Goal: Task Accomplishment & Management: Use online tool/utility

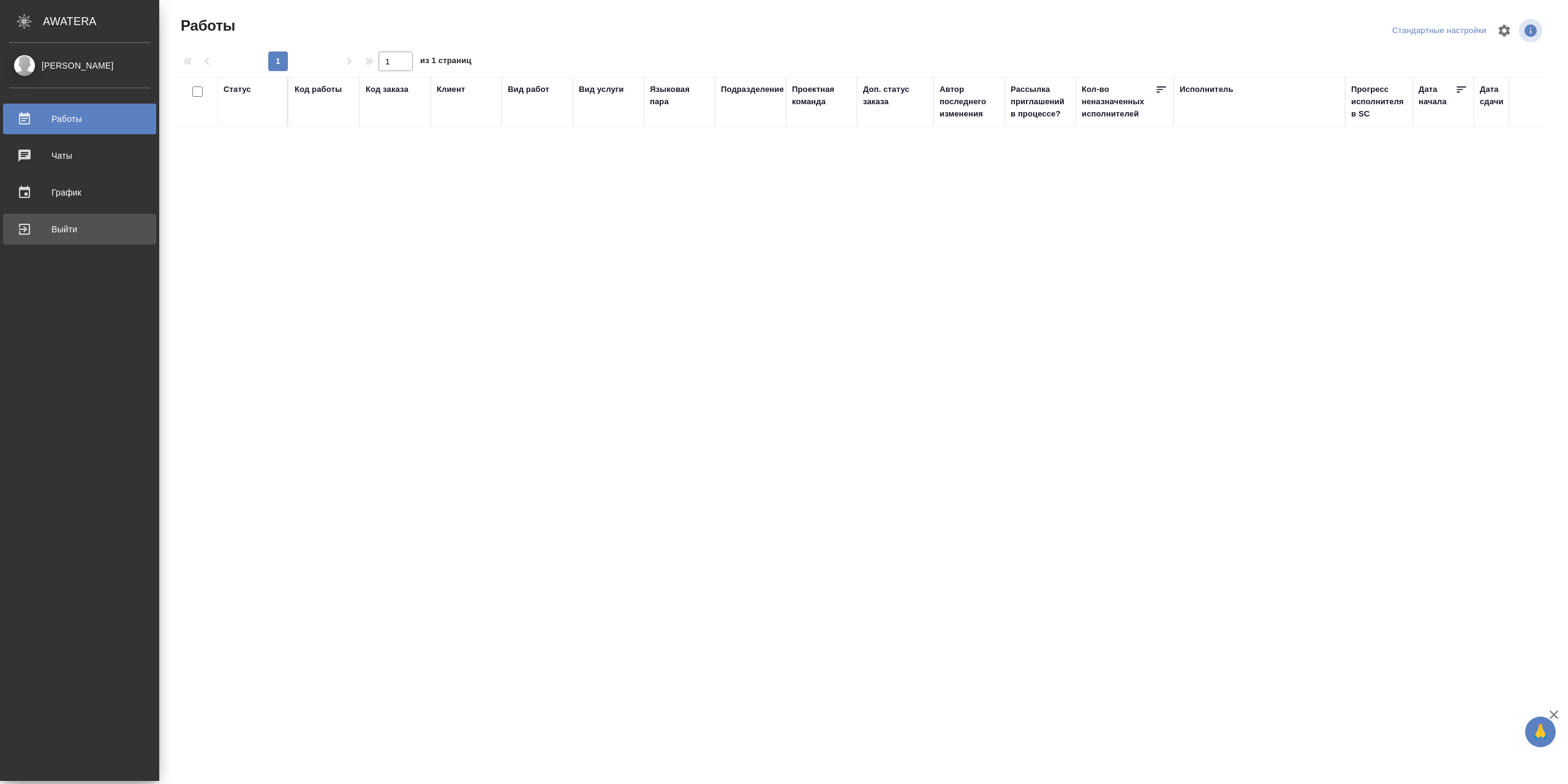
drag, startPoint x: 27, startPoint y: 253, endPoint x: 45, endPoint y: 235, distance: 25.5
click at [45, 235] on div "Выйти" at bounding box center [79, 229] width 140 height 19
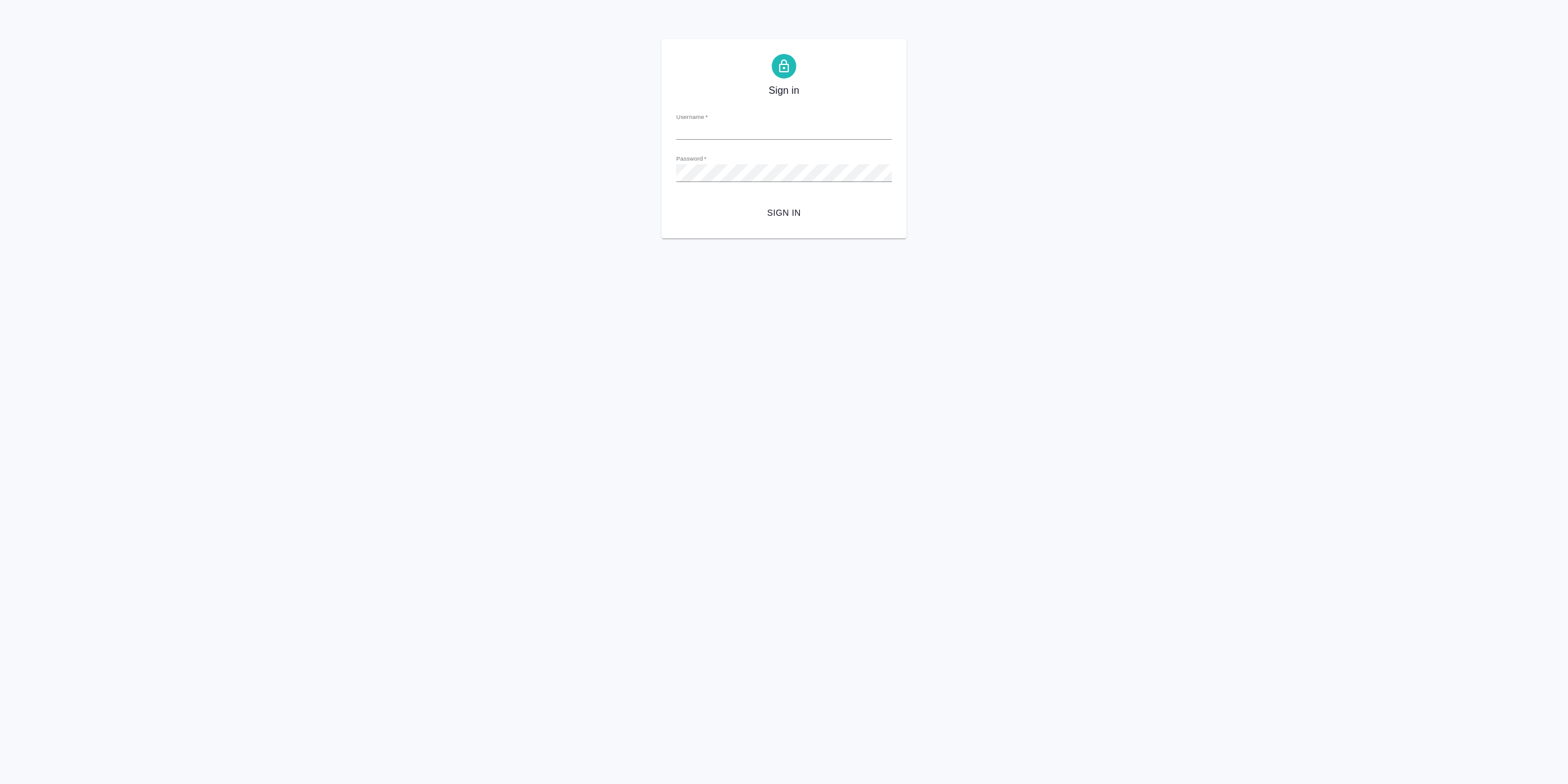
type input "[EMAIL_ADDRESS][DOMAIN_NAME]"
click at [781, 224] on button "Sign in" at bounding box center [783, 212] width 215 height 23
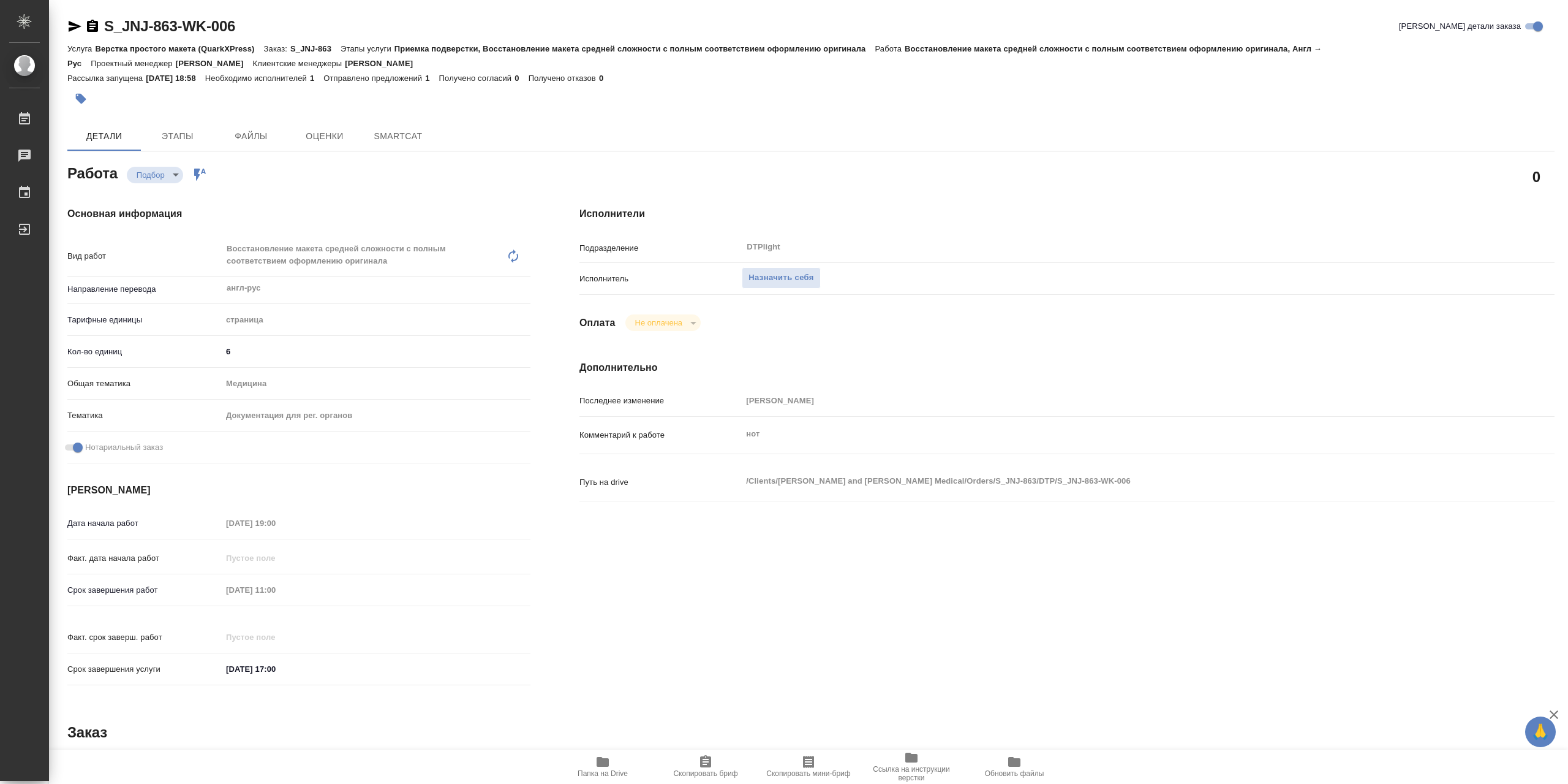
type textarea "x"
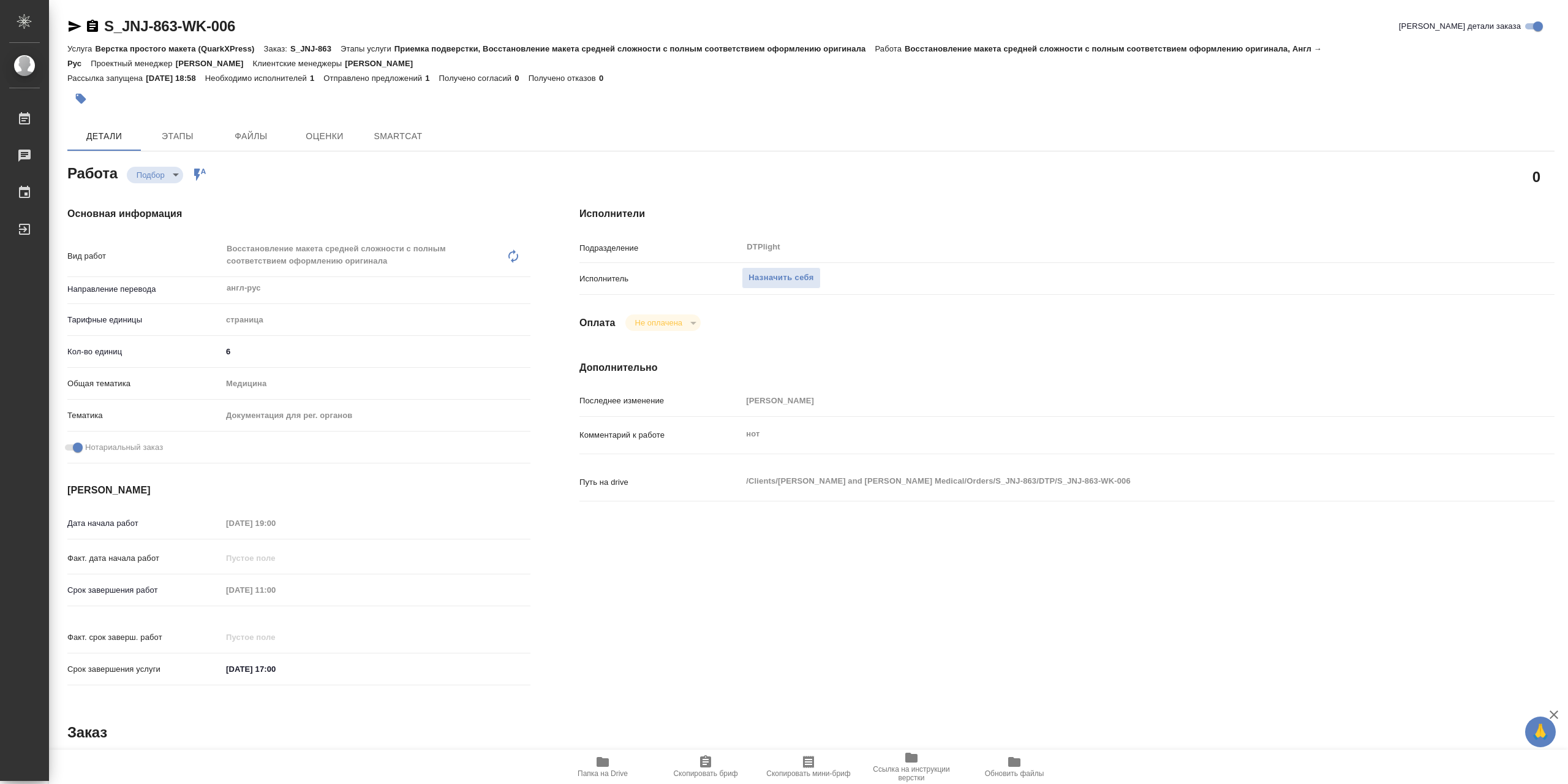
type textarea "x"
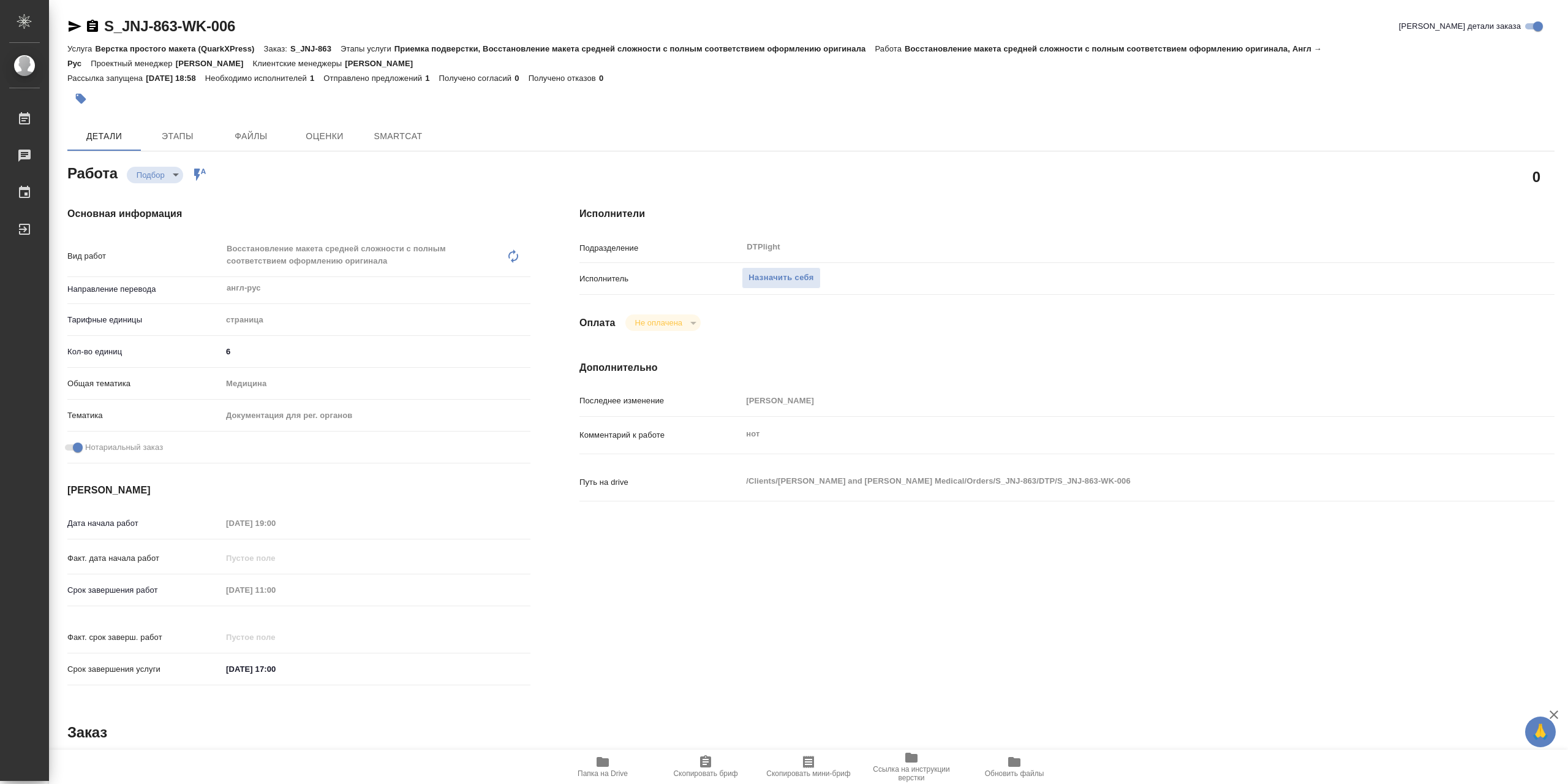
type textarea "x"
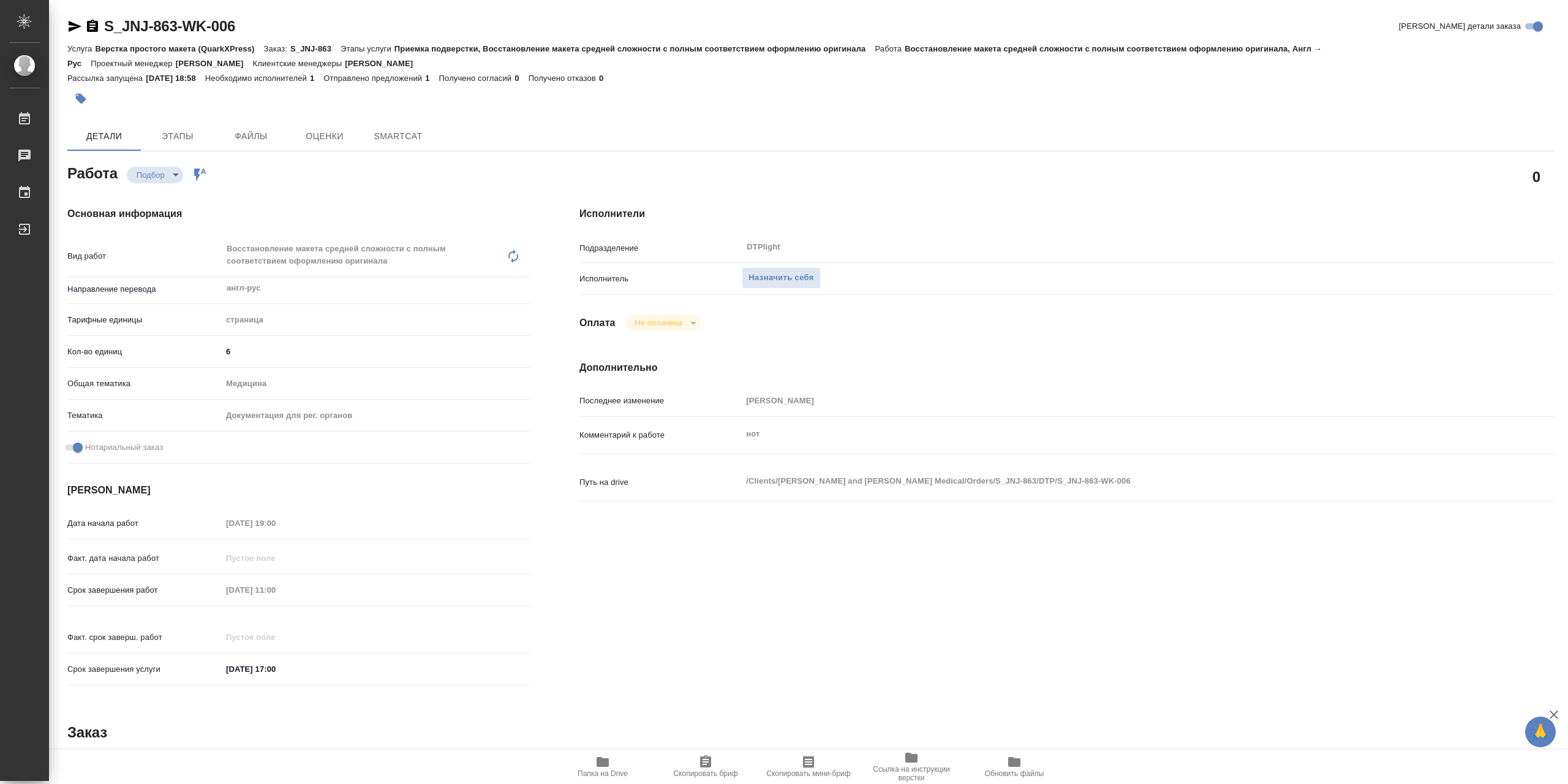
type textarea "x"
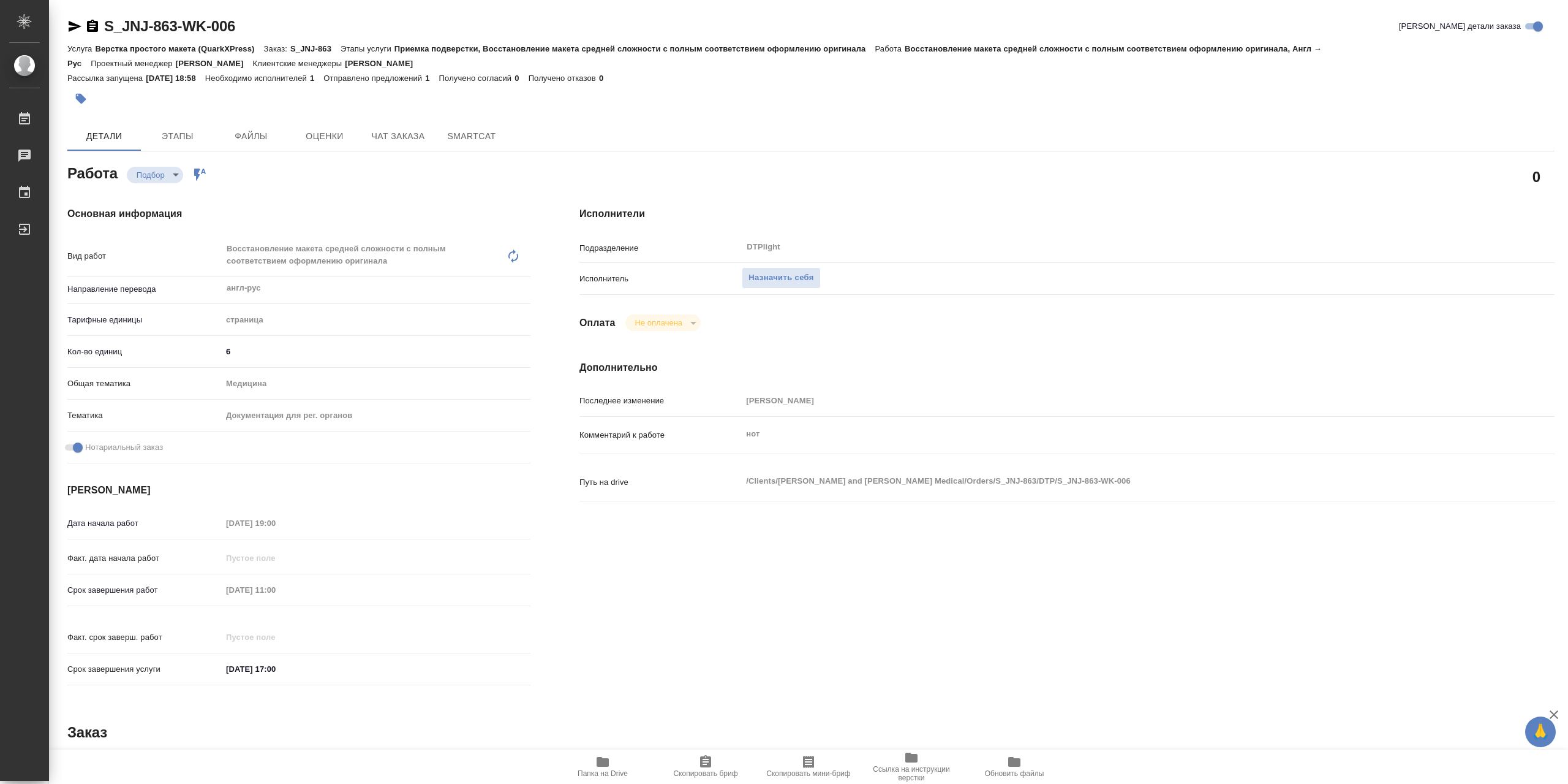
click at [706, 782] on button "Скопировать бриф" at bounding box center [705, 766] width 103 height 34
type textarea "x"
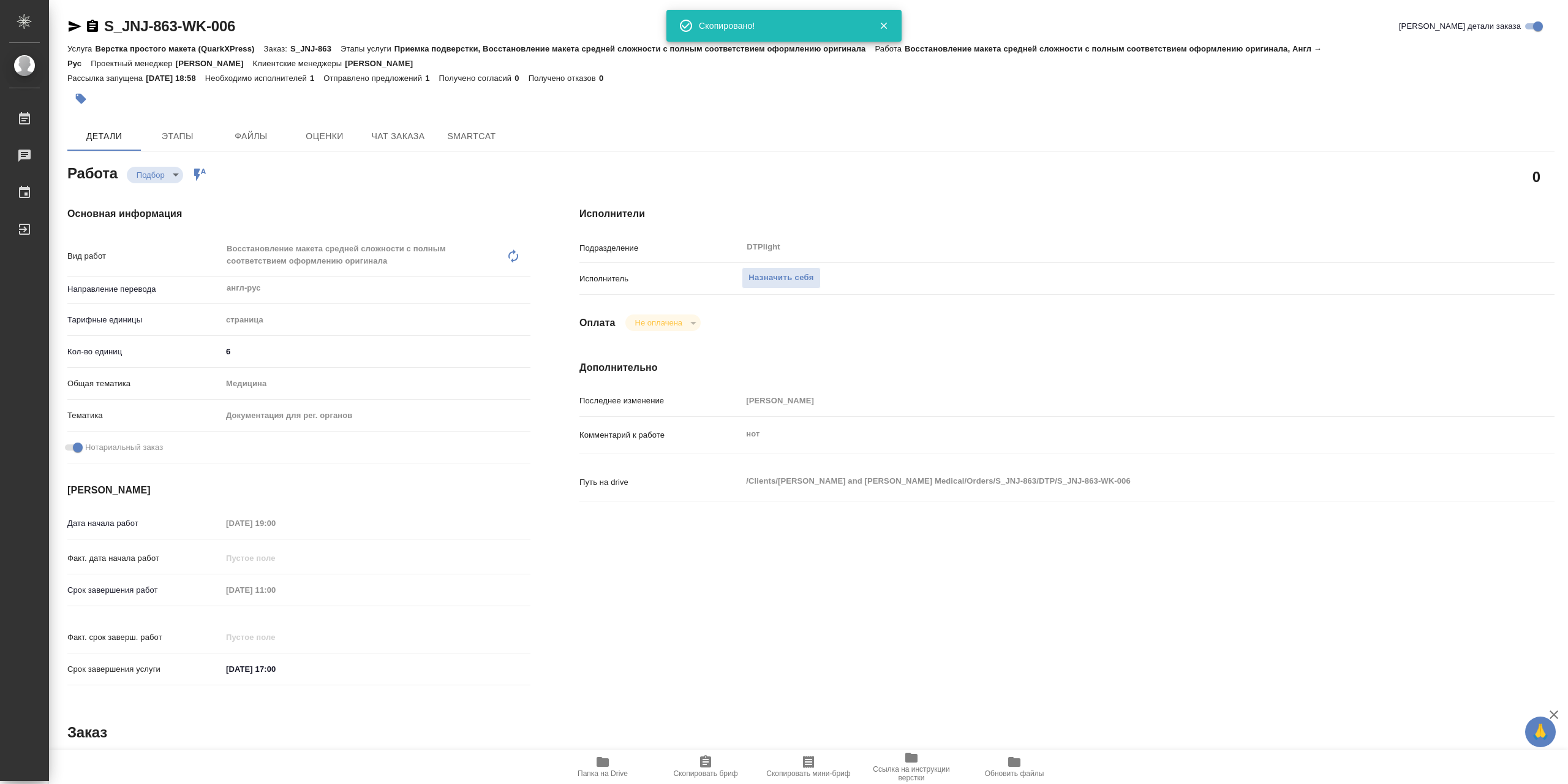
type textarea "x"
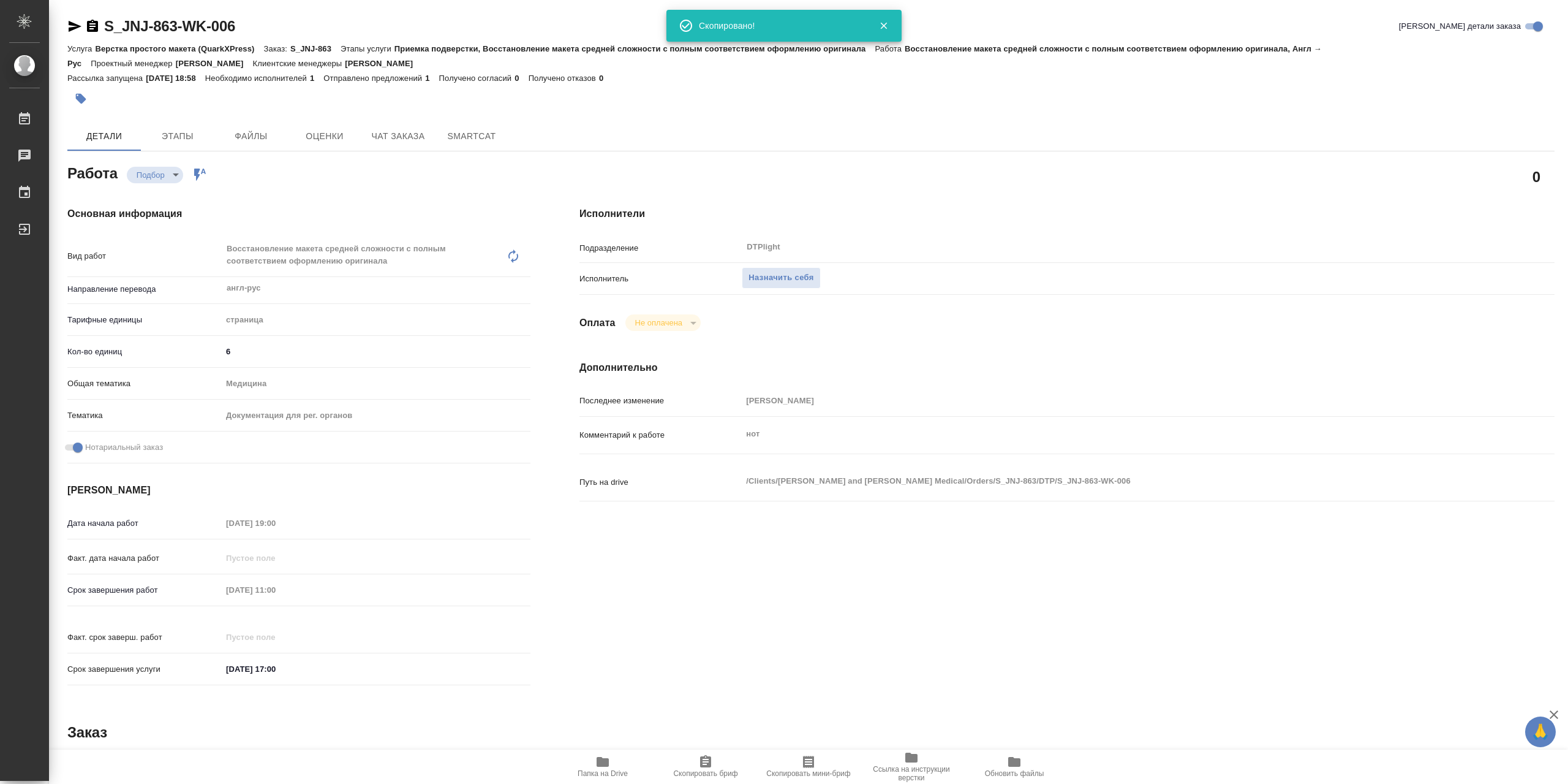
type textarea "x"
click at [601, 764] on icon "button" at bounding box center [602, 761] width 12 height 10
